Goal: Check status: Check status

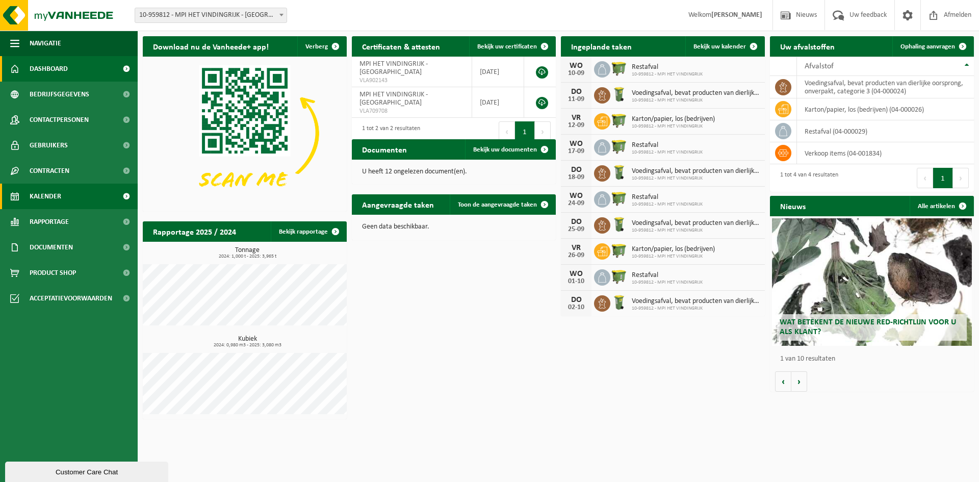
click at [39, 195] on span "Kalender" at bounding box center [46, 195] width 32 height 25
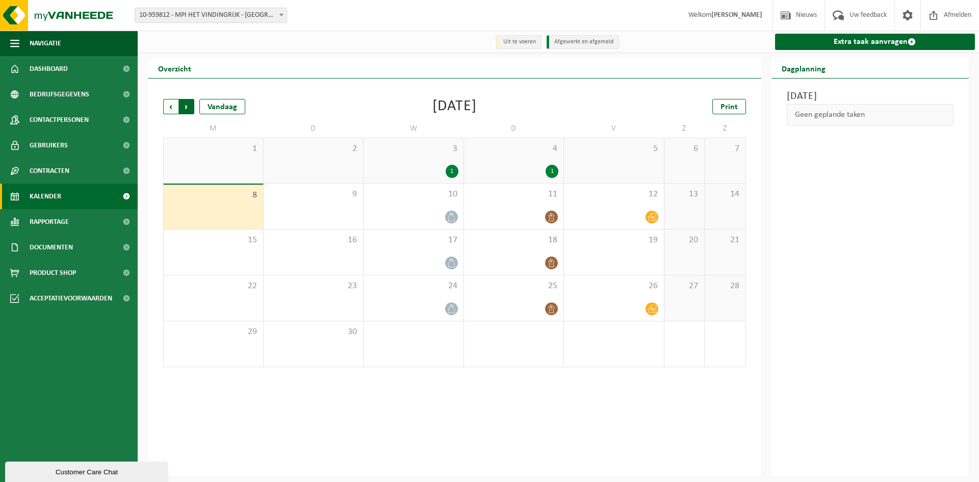
click at [171, 106] on span "Vorige" at bounding box center [170, 106] width 15 height 15
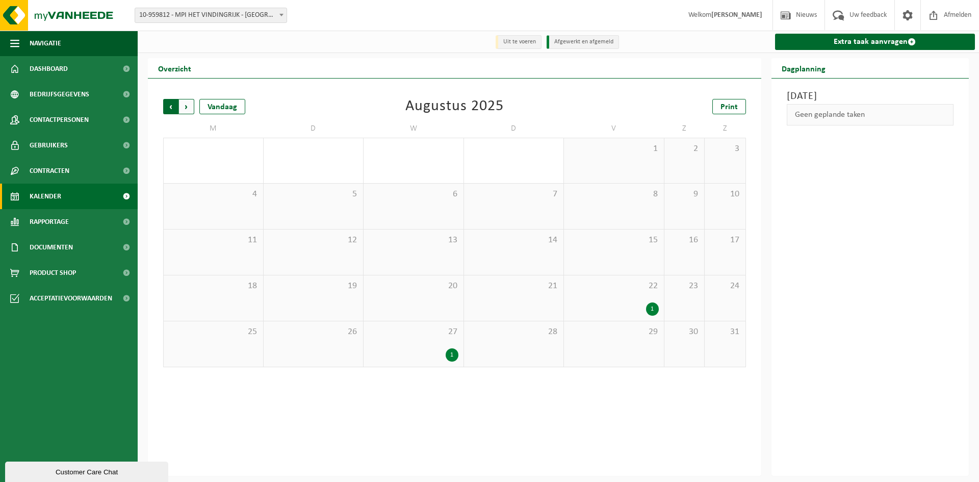
click at [189, 112] on span "Volgende" at bounding box center [186, 106] width 15 height 15
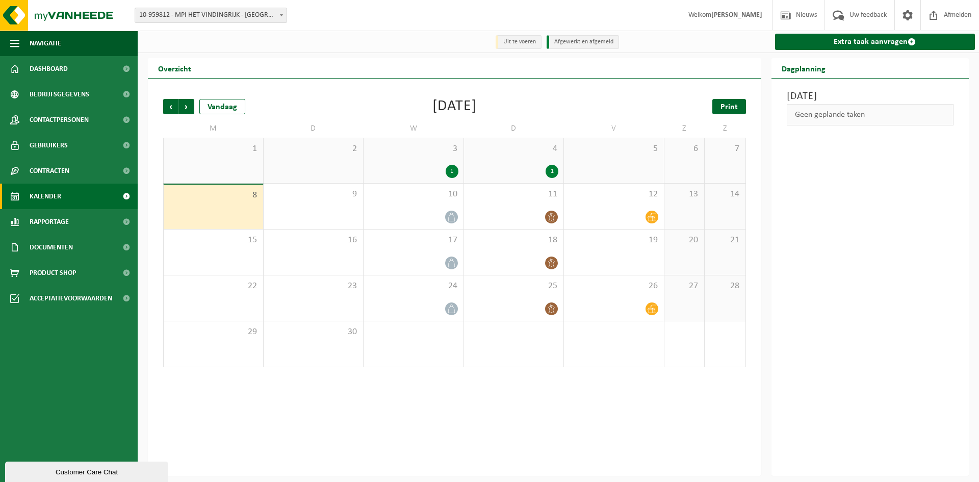
click at [734, 108] on span "Print" at bounding box center [728, 107] width 17 height 8
click at [453, 173] on div "1" at bounding box center [451, 171] width 13 height 13
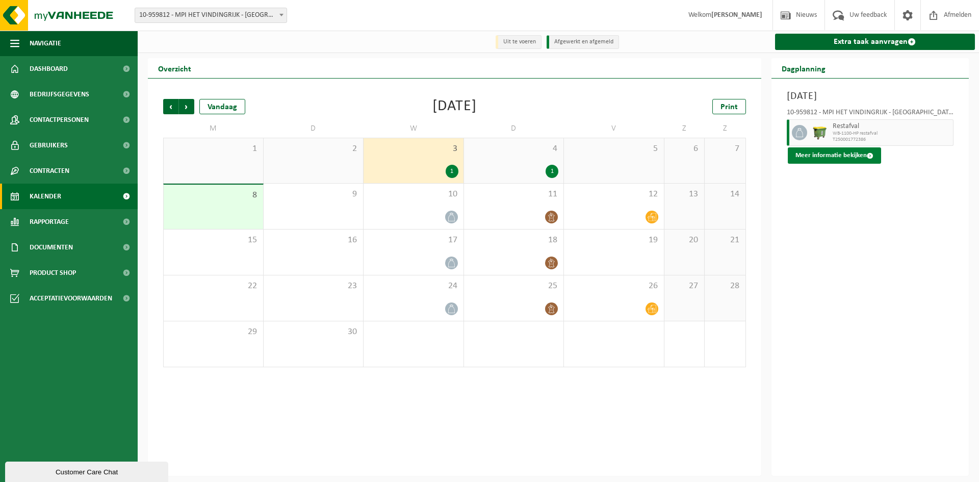
click at [843, 148] on button "Meer informatie bekijken" at bounding box center [833, 155] width 93 height 16
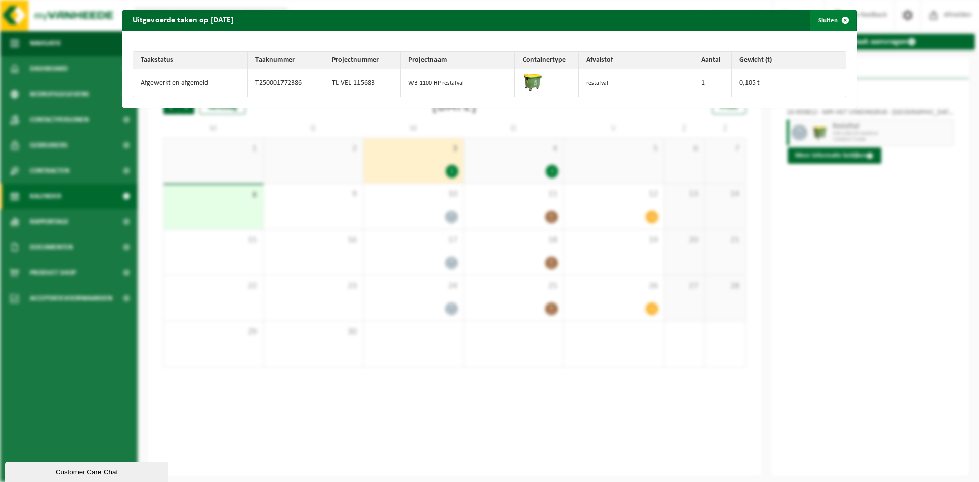
click at [836, 19] on span "button" at bounding box center [845, 20] width 20 height 20
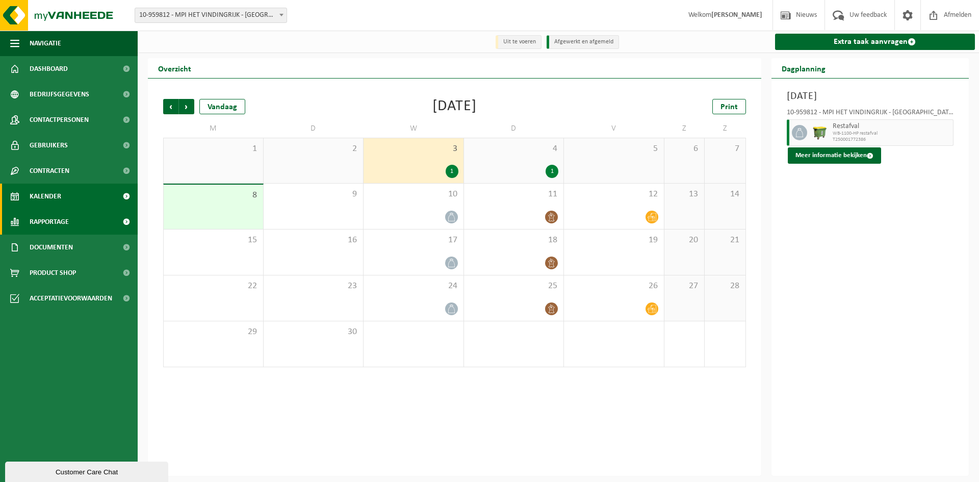
click at [57, 222] on span "Rapportage" at bounding box center [49, 221] width 39 height 25
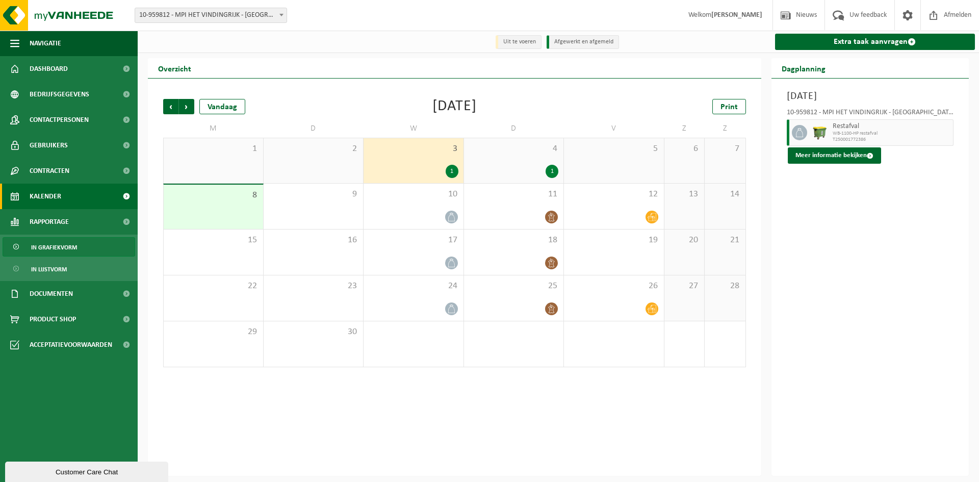
click at [55, 244] on span "In grafiekvorm" at bounding box center [54, 247] width 46 height 19
